Goal: Check status: Check status

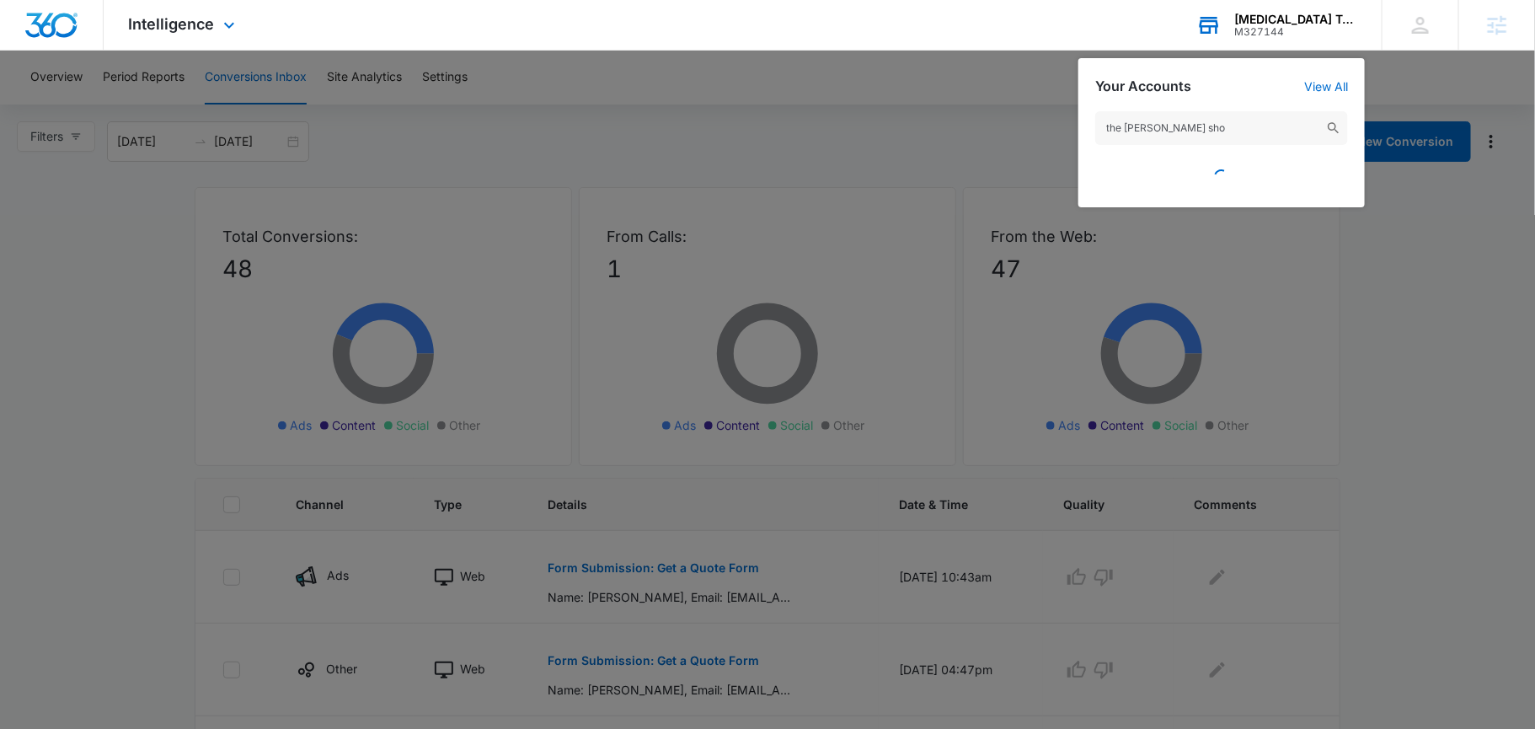
type input "the [PERSON_NAME] shop"
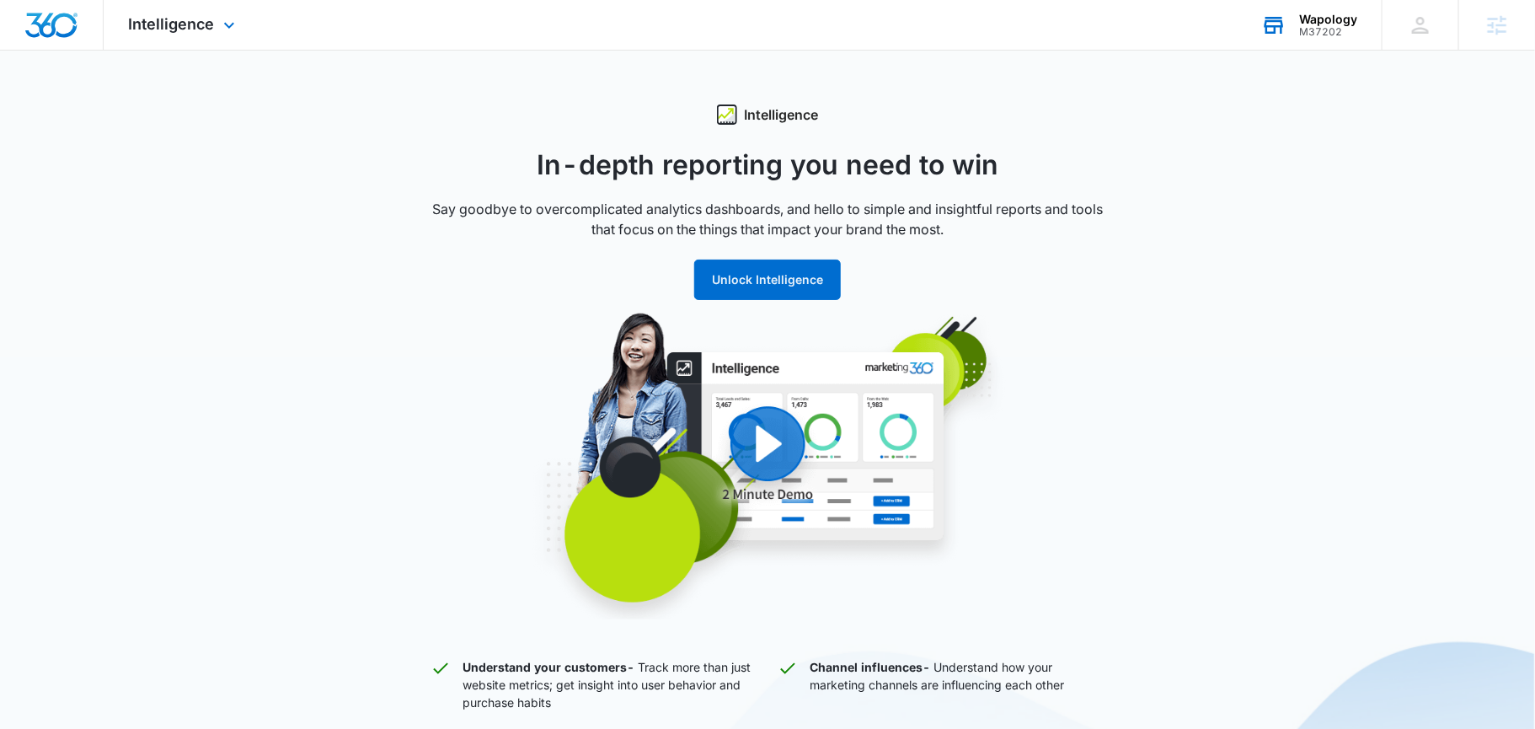
click at [1307, 18] on div "Wapology" at bounding box center [1328, 19] width 58 height 13
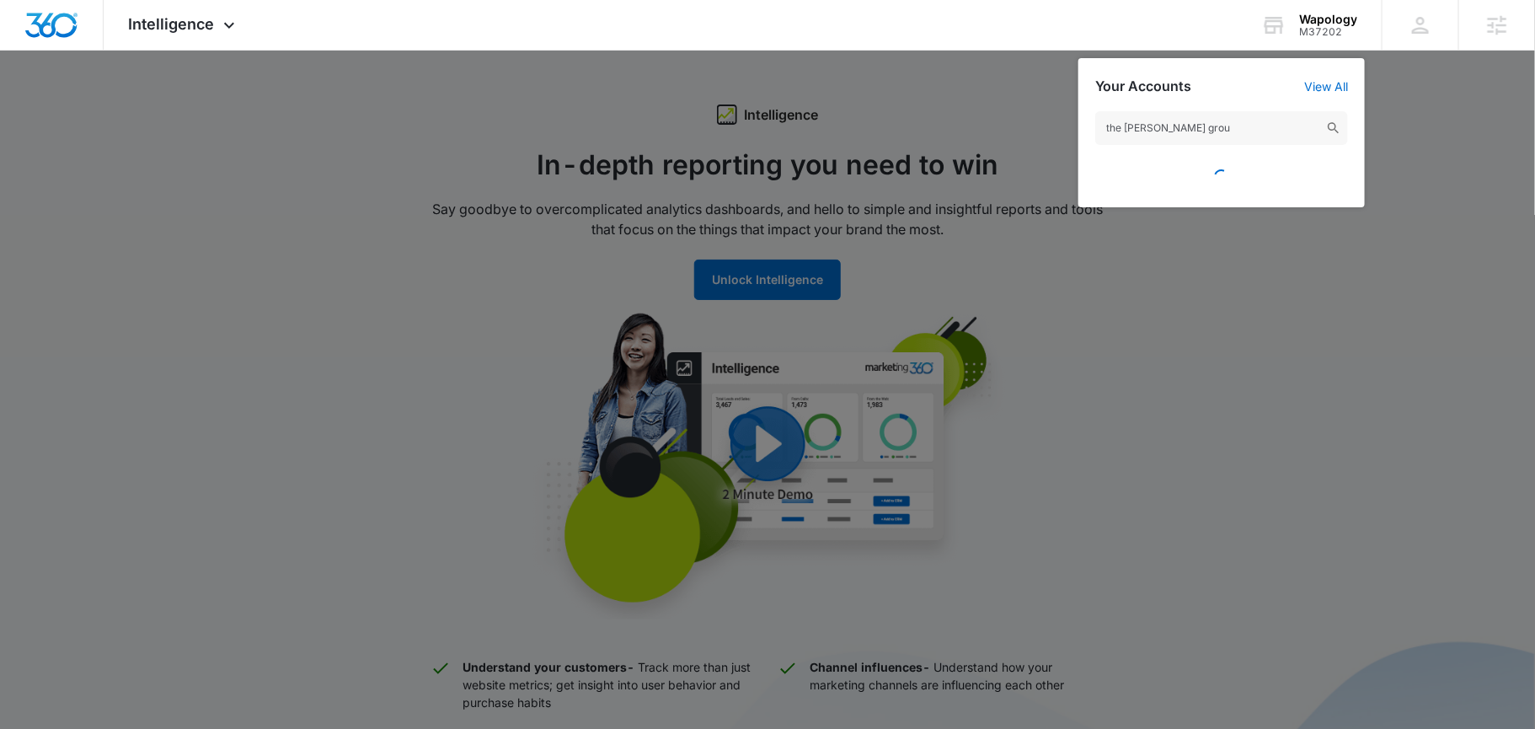
type input "the [PERSON_NAME] group"
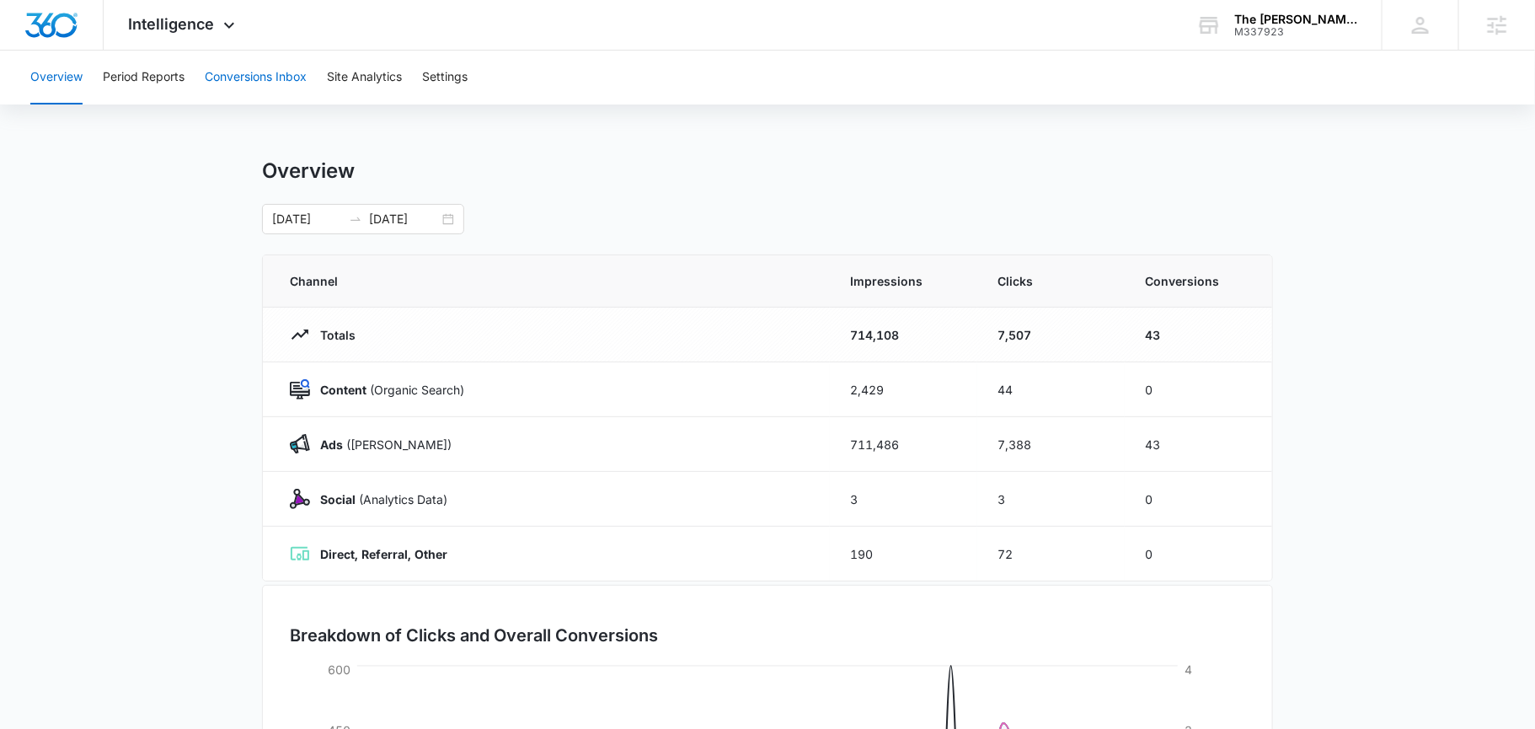
click at [239, 79] on button "Conversions Inbox" at bounding box center [256, 78] width 102 height 54
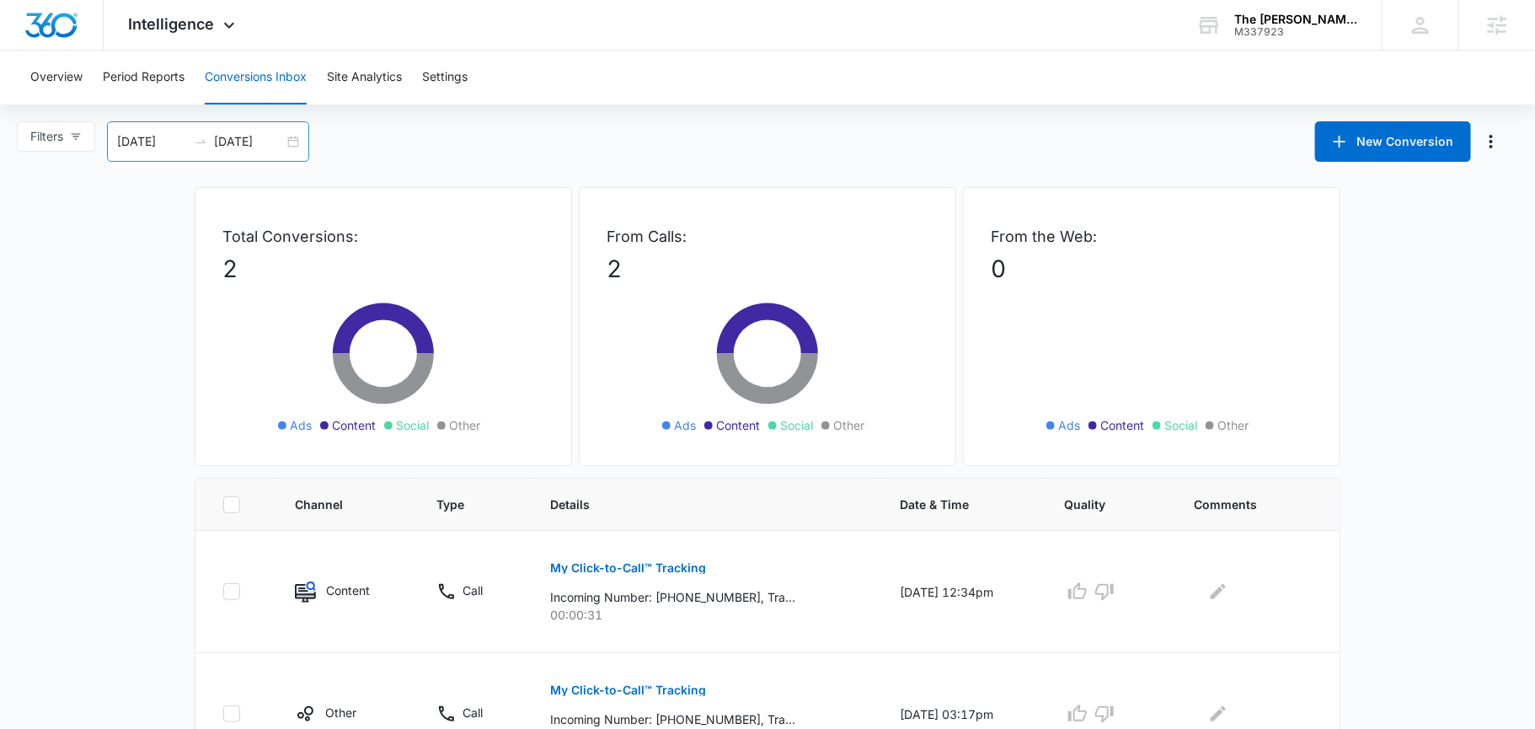
click at [297, 138] on div "[DATE] [DATE]" at bounding box center [208, 141] width 202 height 40
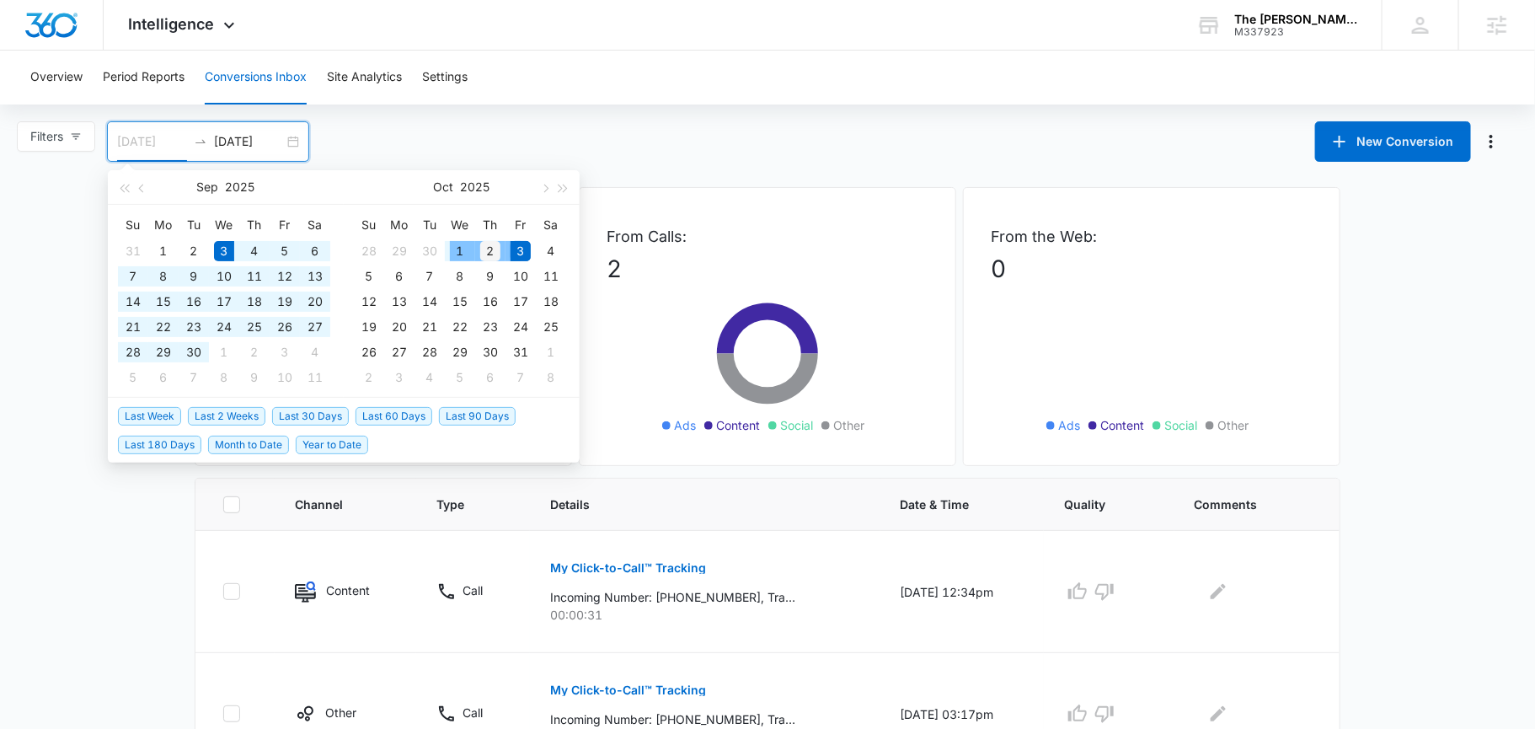
type input "[DATE]"
click at [489, 247] on div "2" at bounding box center [490, 251] width 20 height 20
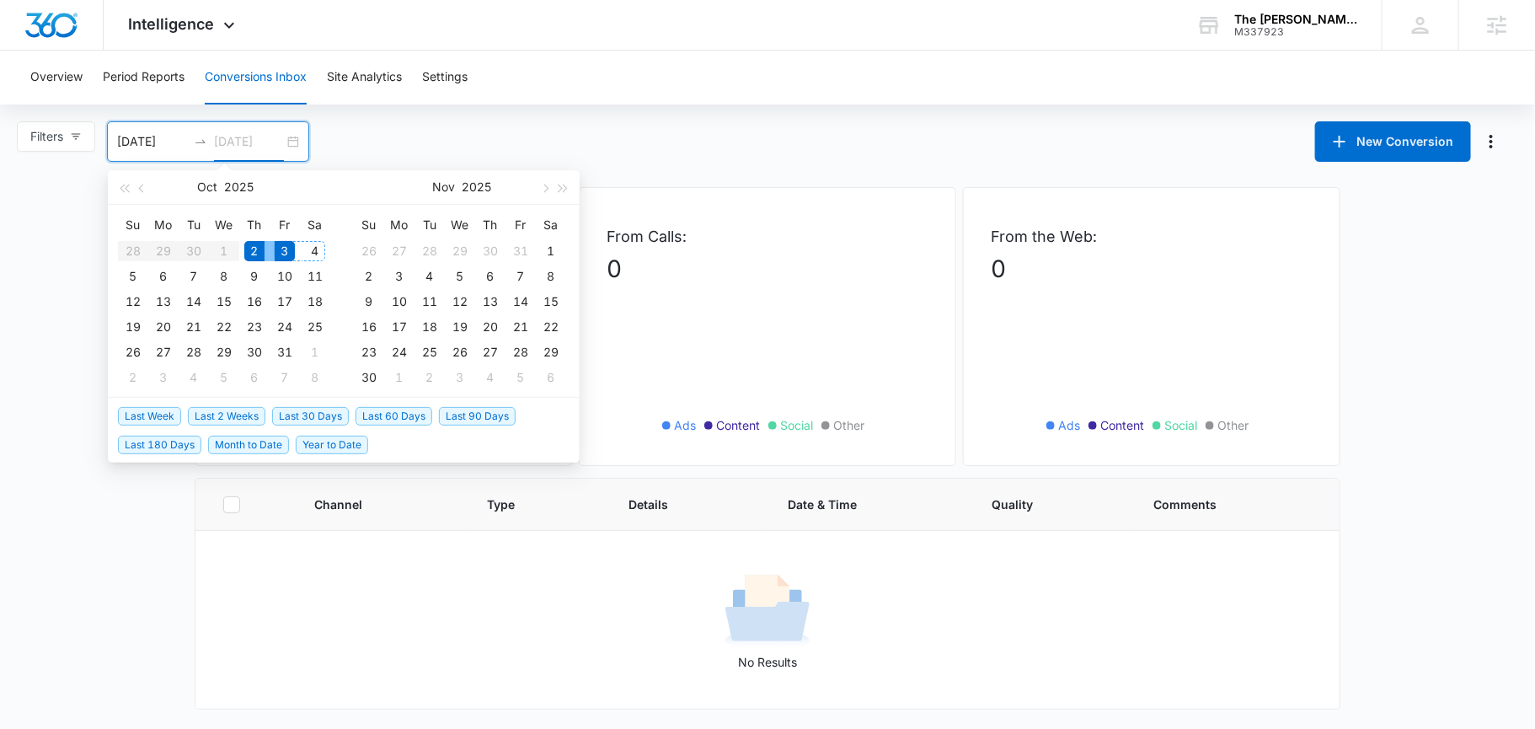
type input "[DATE]"
click at [392, 151] on div "Filters [DATE] [DATE] New Conversion [DATE] Su Mo Tu We Th Fr Sa 28 29 30 1 2 3…" at bounding box center [767, 141] width 1535 height 40
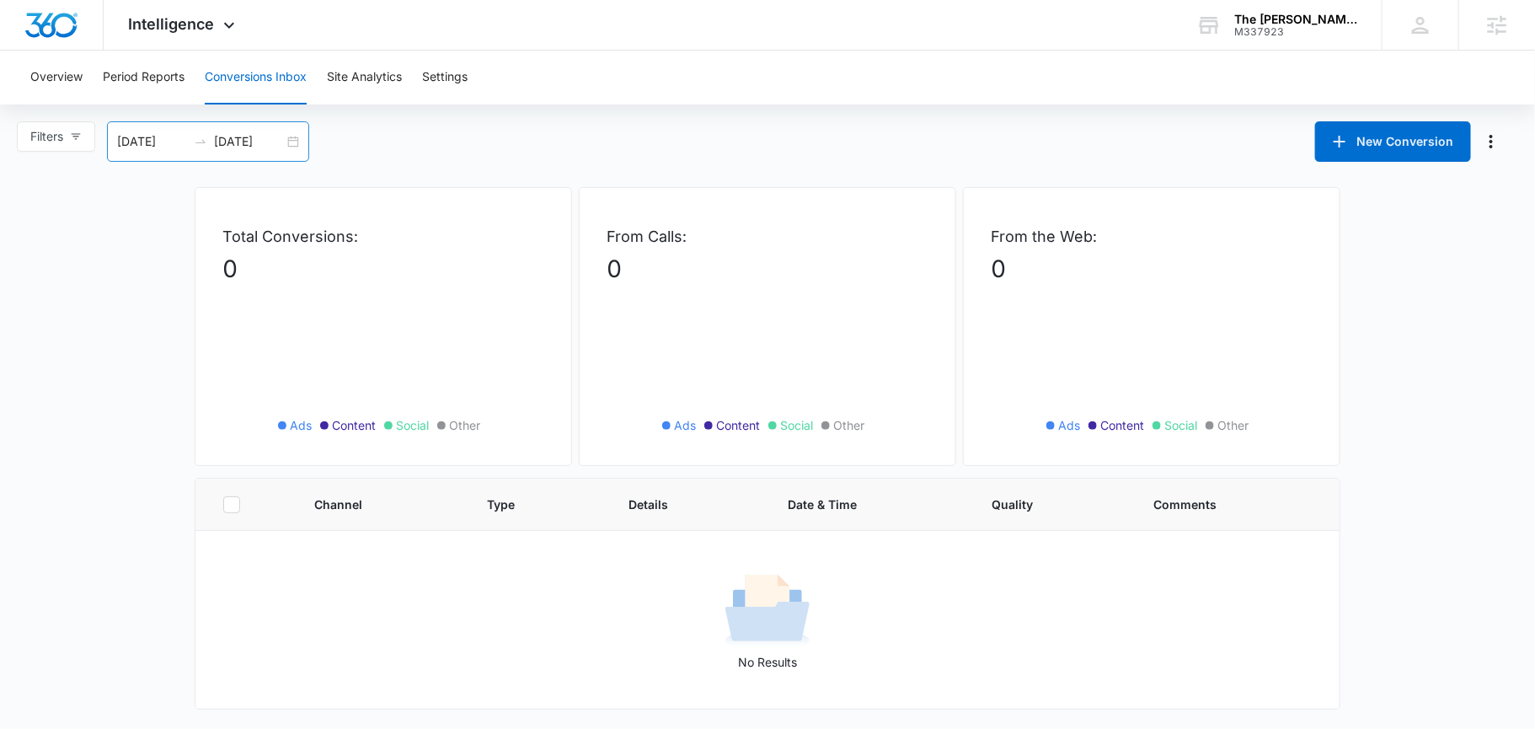
click at [296, 138] on div "[DATE] [DATE]" at bounding box center [208, 141] width 202 height 40
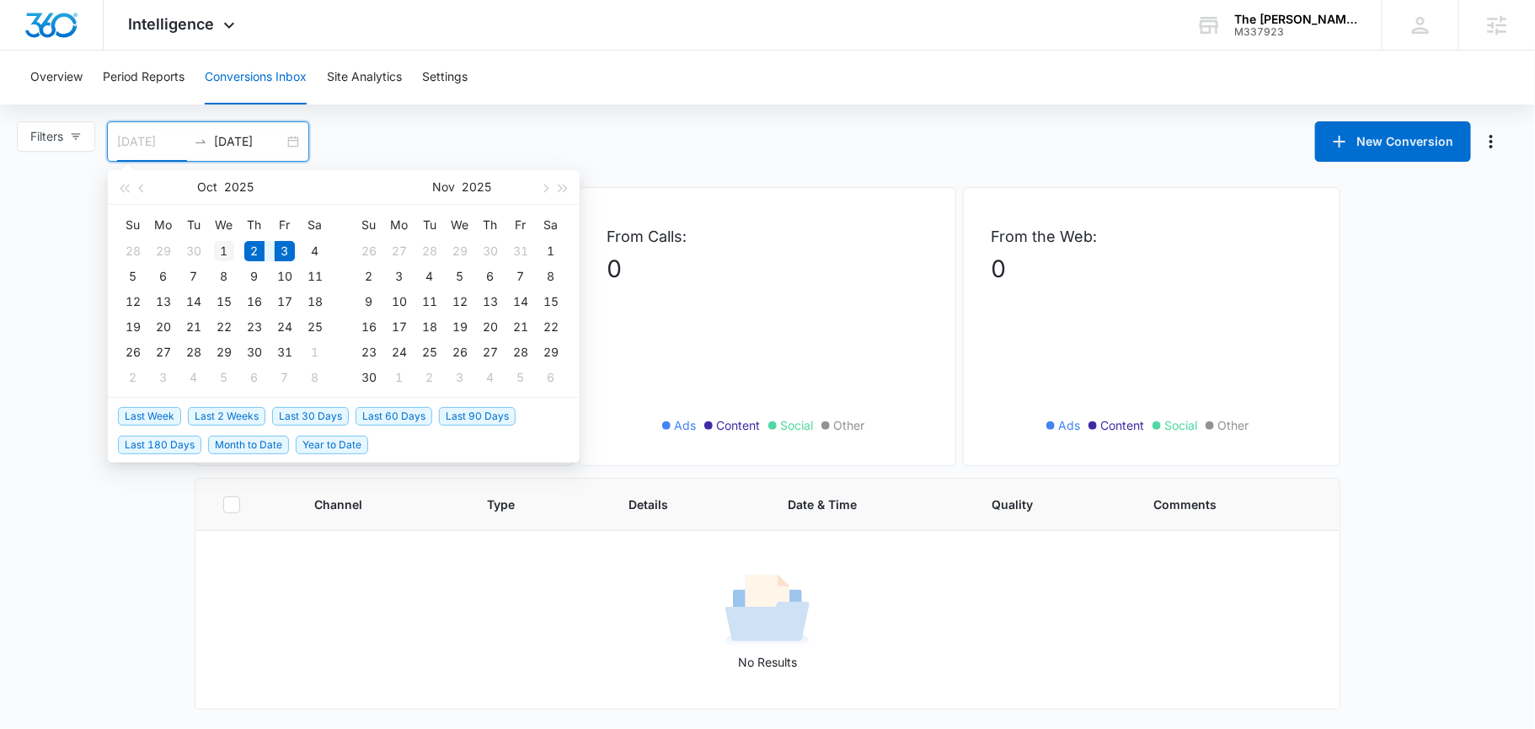
type input "[DATE]"
click at [220, 250] on div "1" at bounding box center [224, 251] width 20 height 20
type input "[DATE]"
click at [318, 249] on div "4" at bounding box center [315, 251] width 20 height 20
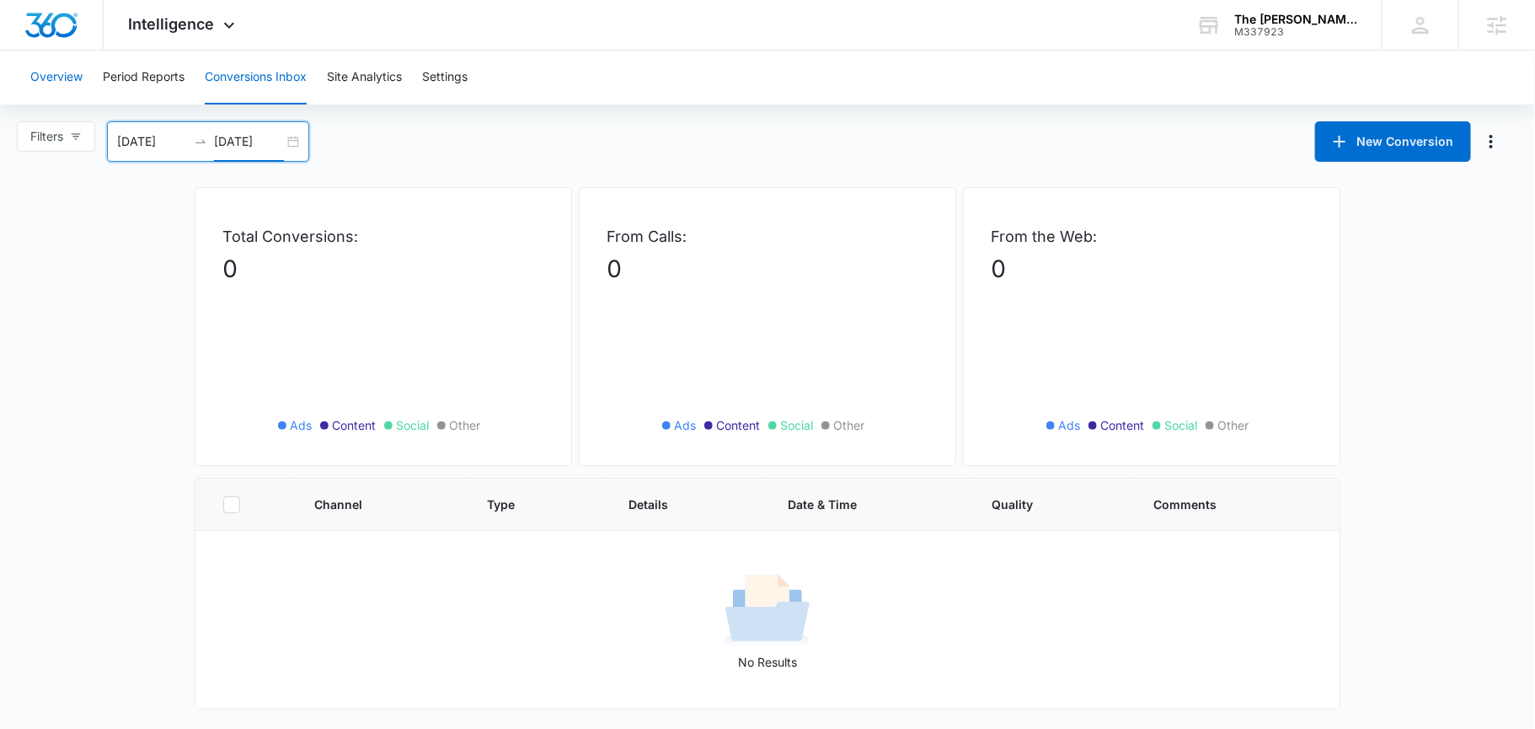
click at [65, 87] on button "Overview" at bounding box center [56, 78] width 52 height 54
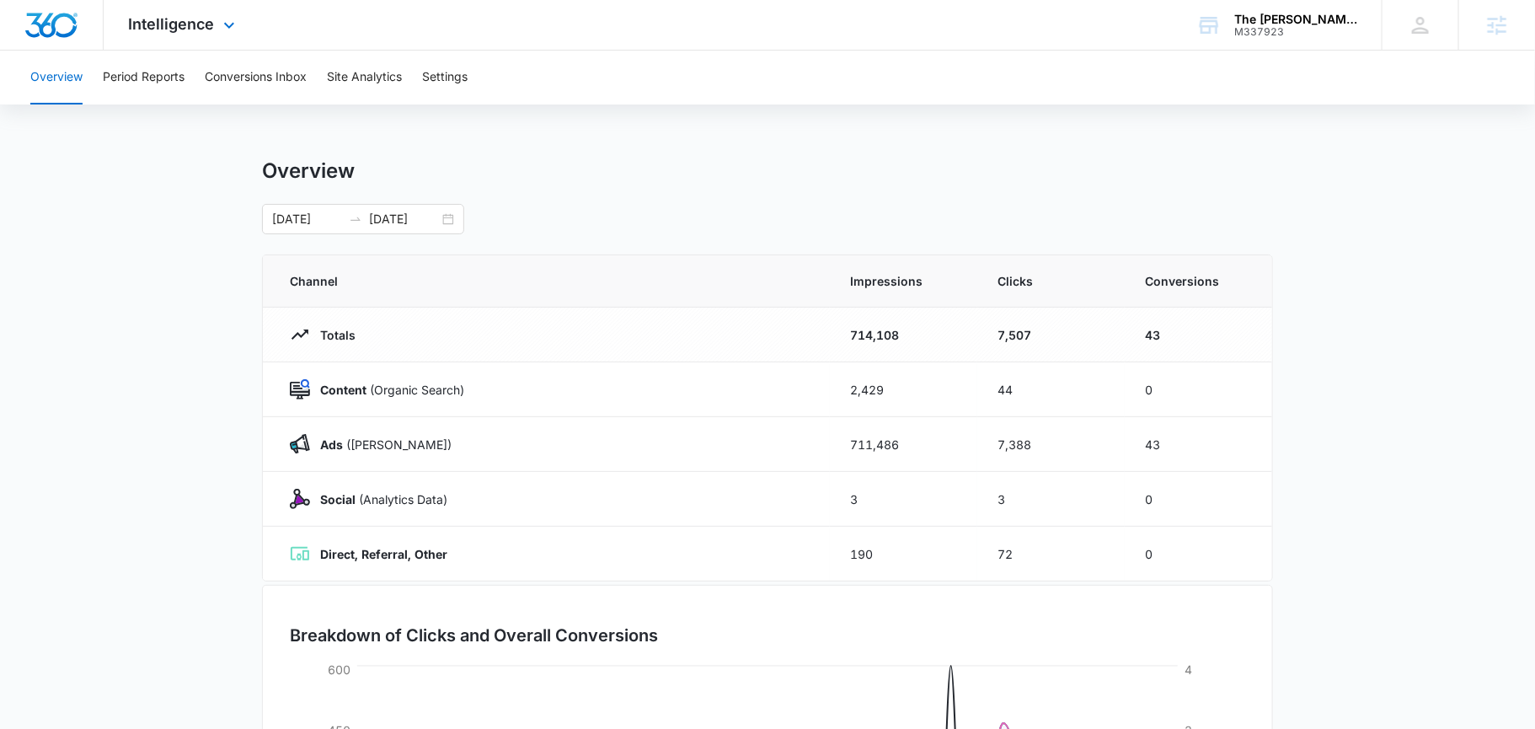
click at [204, 35] on div "Intelligence Apps Reputation Forms CRM Email Social POS Content Ads Intelligenc…" at bounding box center [184, 25] width 161 height 50
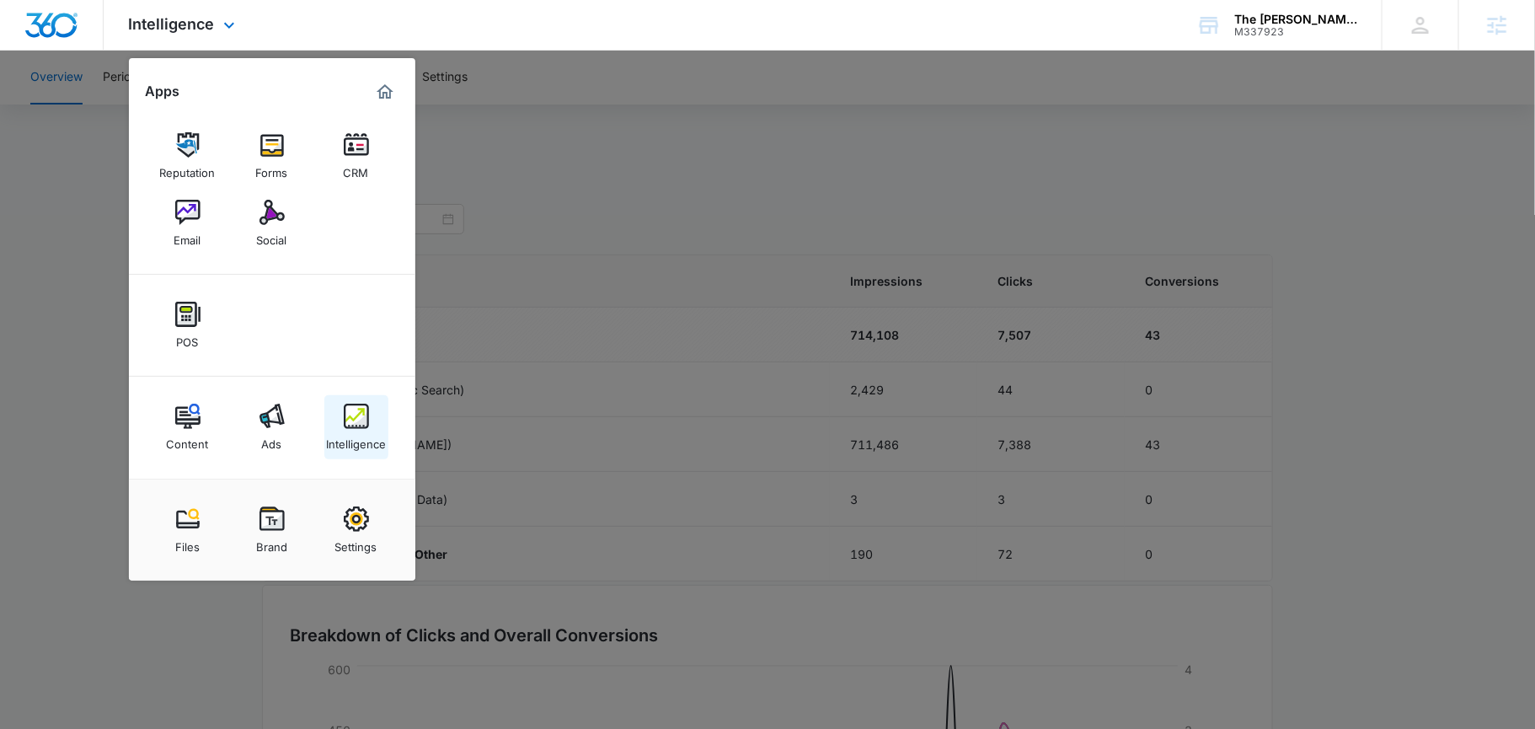
click at [333, 413] on link "Intelligence" at bounding box center [356, 427] width 64 height 64
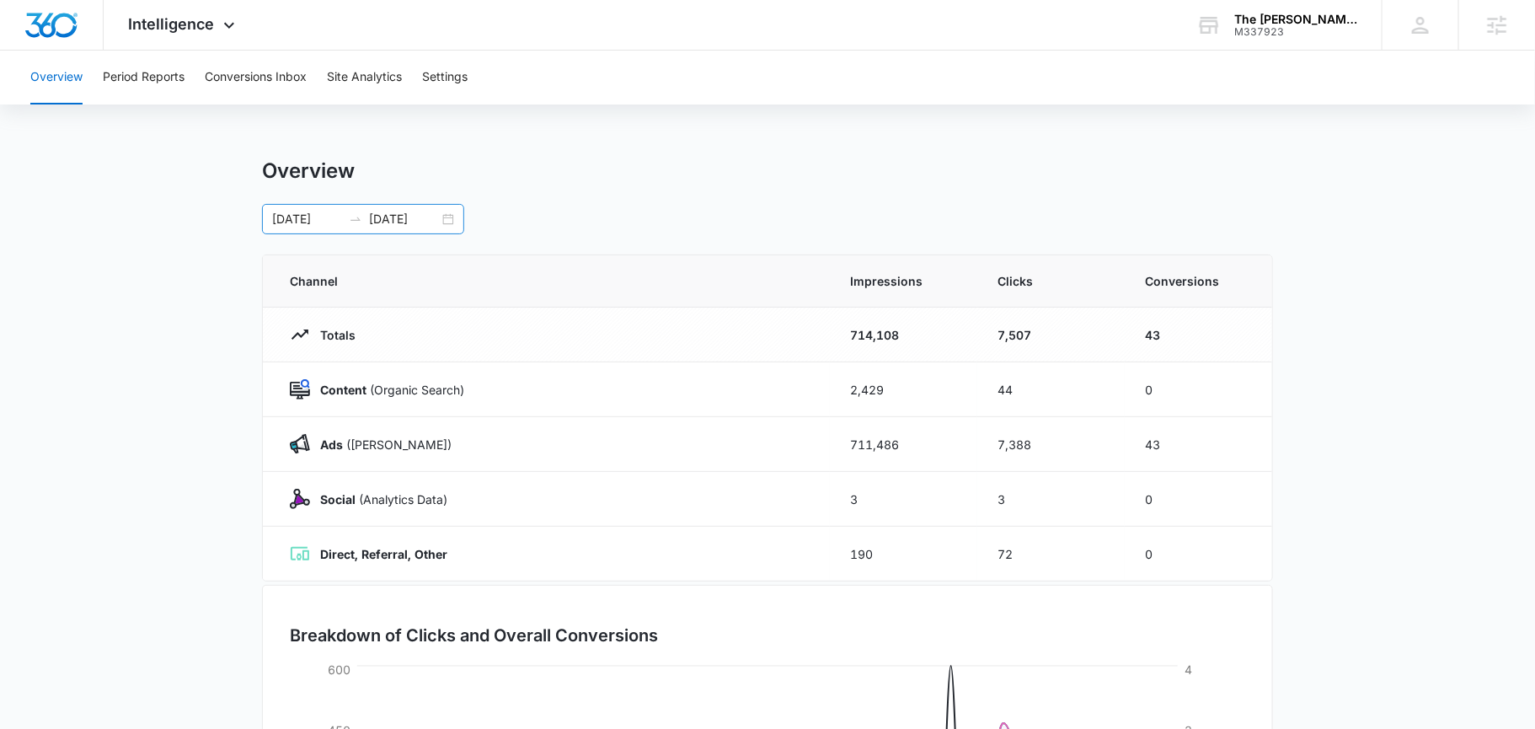
click at [441, 212] on div "[DATE] [DATE]" at bounding box center [363, 219] width 202 height 30
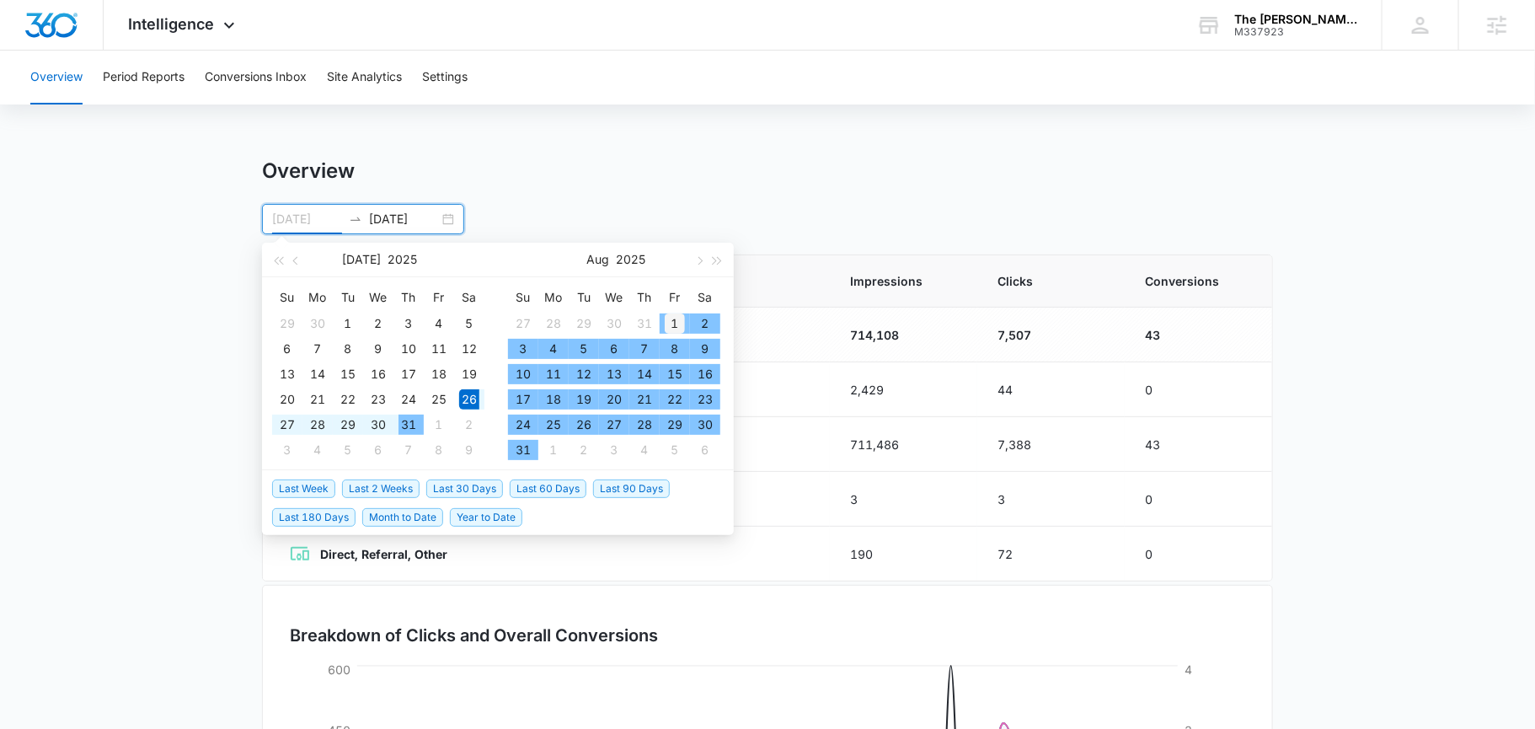
type input "[DATE]"
click at [674, 321] on div "1" at bounding box center [675, 323] width 20 height 20
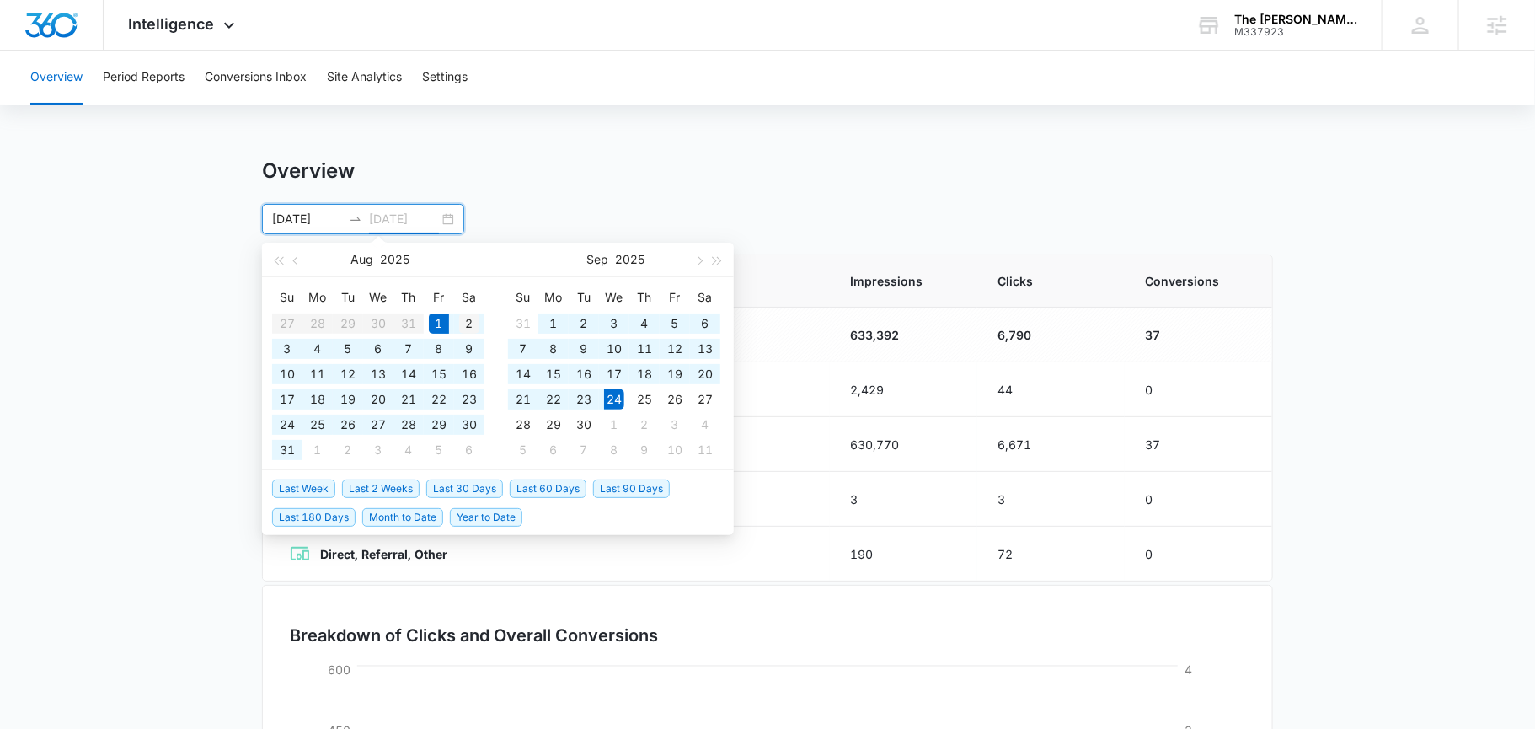
type input "[DATE]"
click at [467, 323] on div "2" at bounding box center [469, 323] width 20 height 20
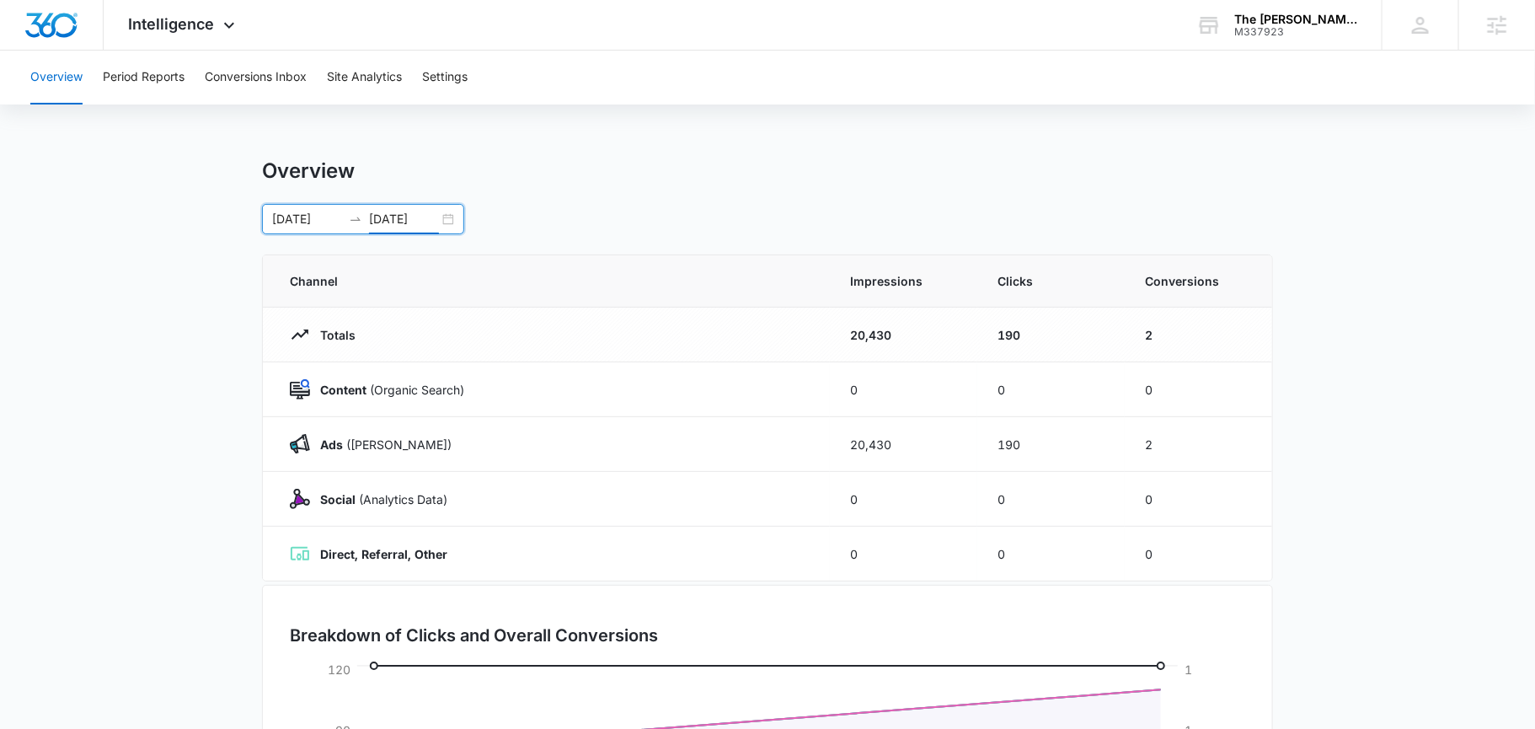
click at [452, 217] on div "[DATE] [DATE]" at bounding box center [363, 219] width 202 height 30
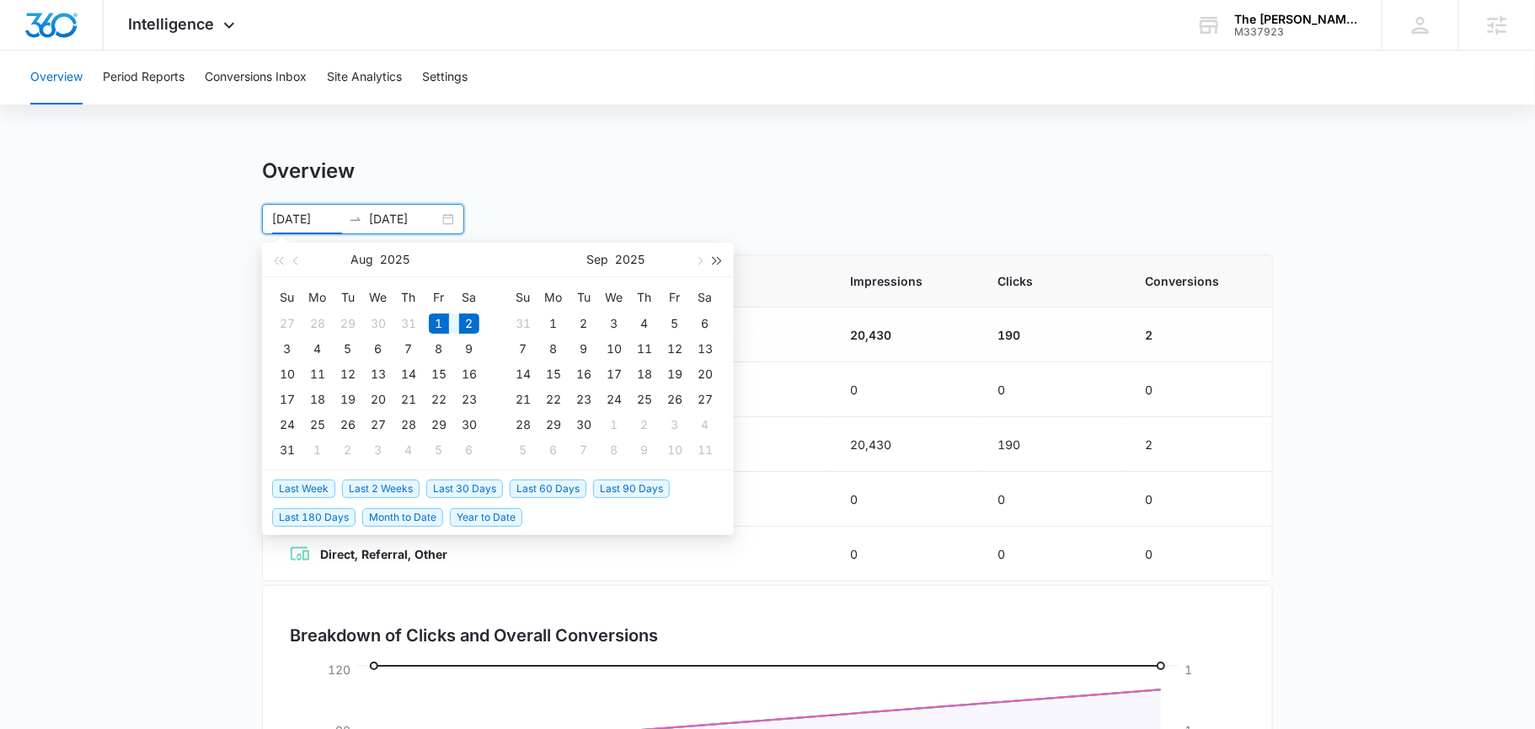
click at [714, 263] on span "button" at bounding box center [718, 260] width 8 height 8
click at [278, 265] on button "button" at bounding box center [278, 260] width 19 height 34
click at [703, 264] on button "button" at bounding box center [698, 260] width 19 height 34
type input "[DATE]"
click at [612, 324] on div "1" at bounding box center [614, 323] width 20 height 20
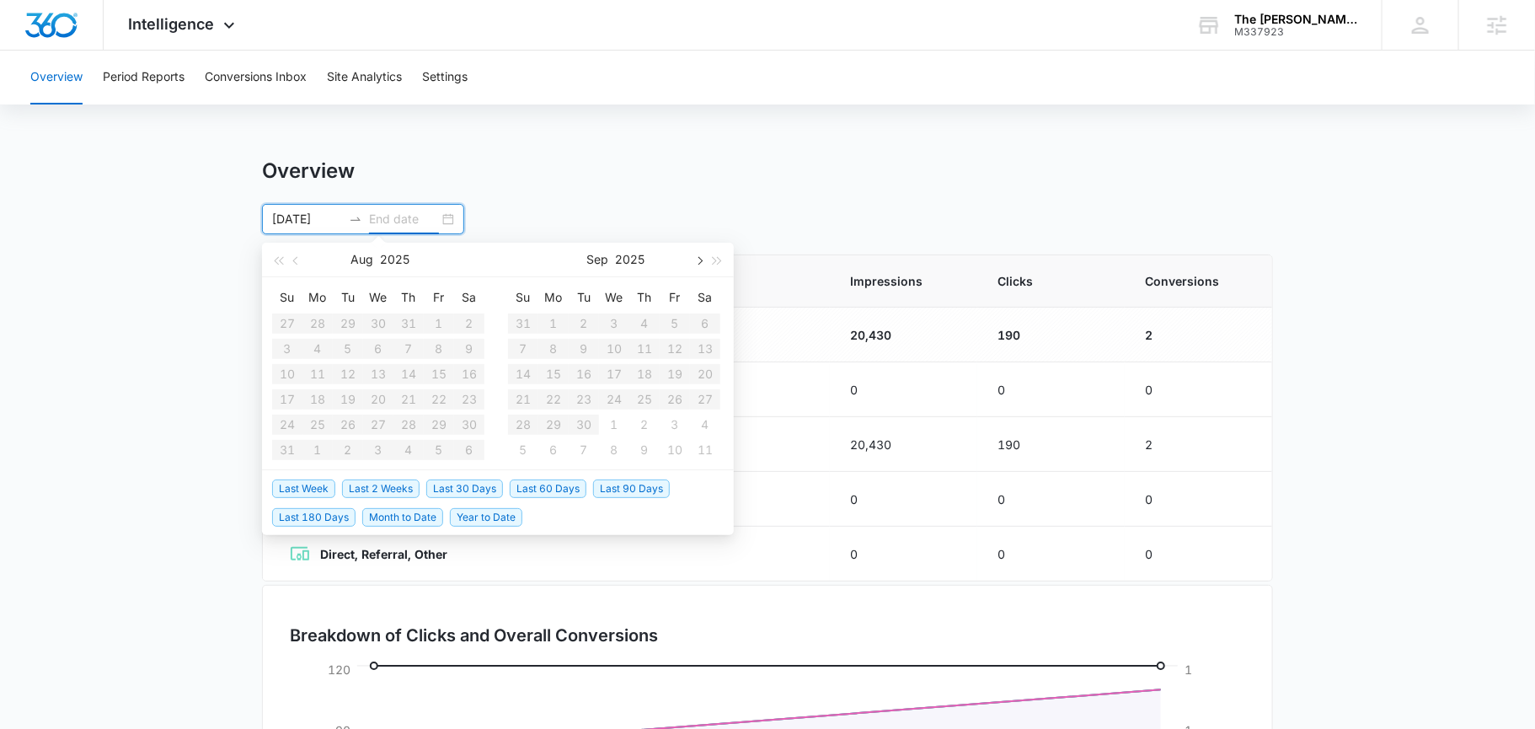
click at [695, 256] on button "button" at bounding box center [698, 260] width 19 height 34
type input "[DATE]"
click at [681, 327] on div "3" at bounding box center [675, 323] width 20 height 20
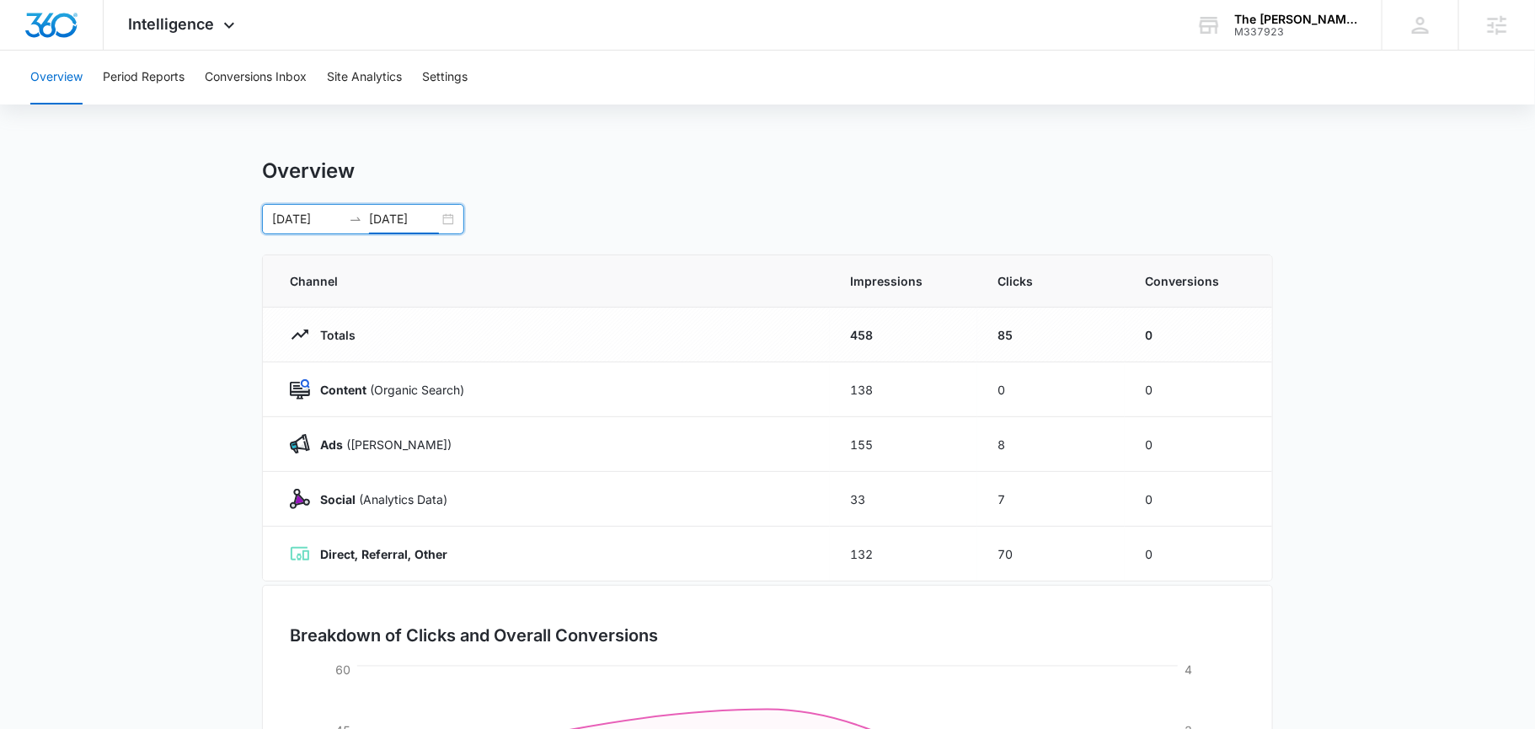
scroll to position [310, 0]
